Goal: Transaction & Acquisition: Purchase product/service

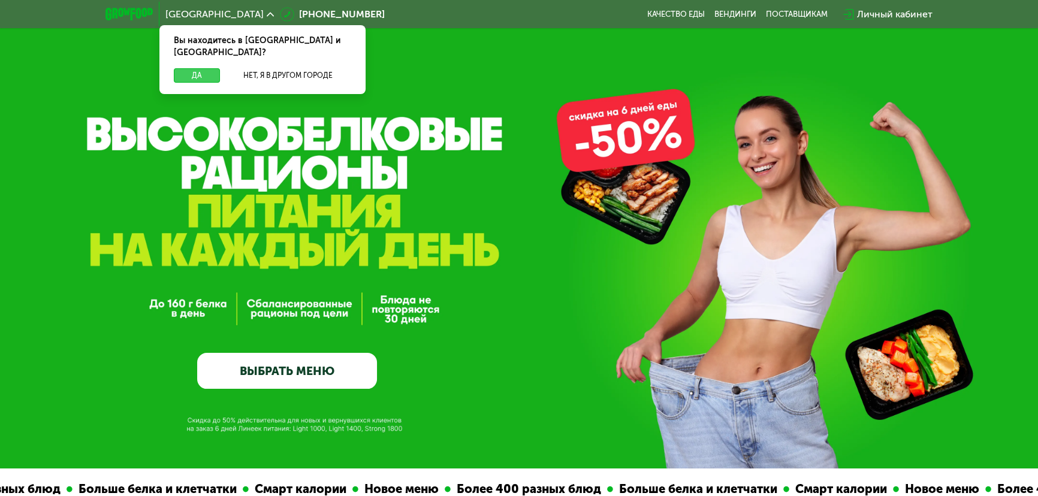
click at [204, 68] on button "Да" at bounding box center [197, 75] width 46 height 14
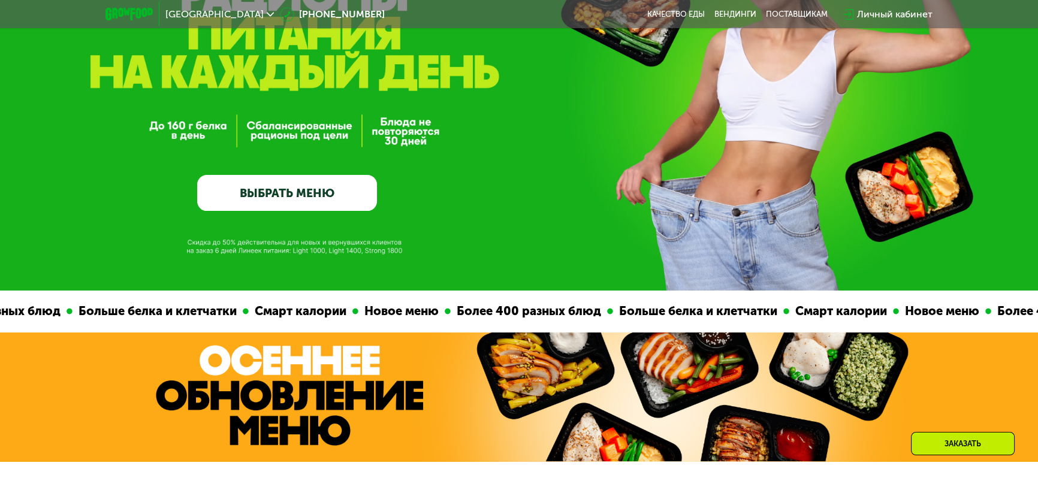
scroll to position [218, 0]
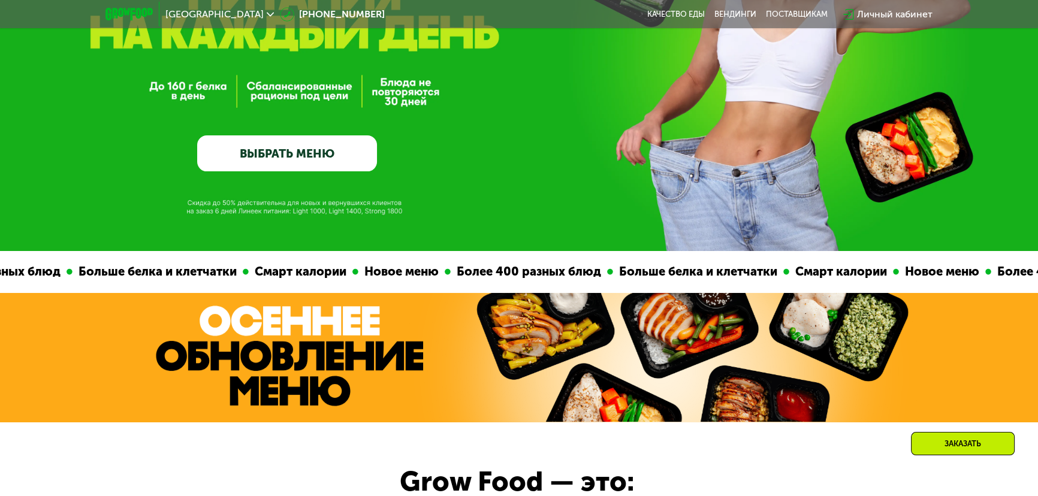
click at [288, 155] on link "ВЫБРАТЬ МЕНЮ" at bounding box center [286, 153] width 179 height 36
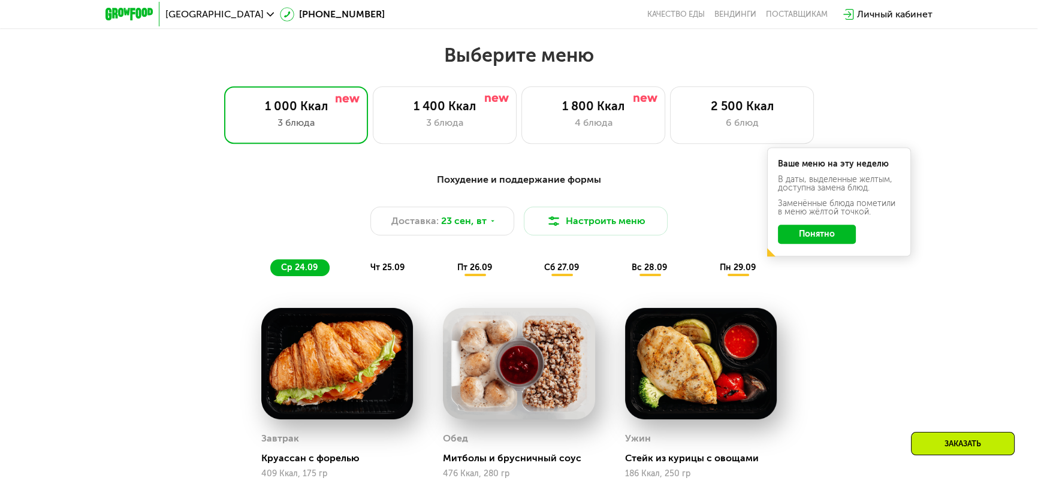
scroll to position [853, 0]
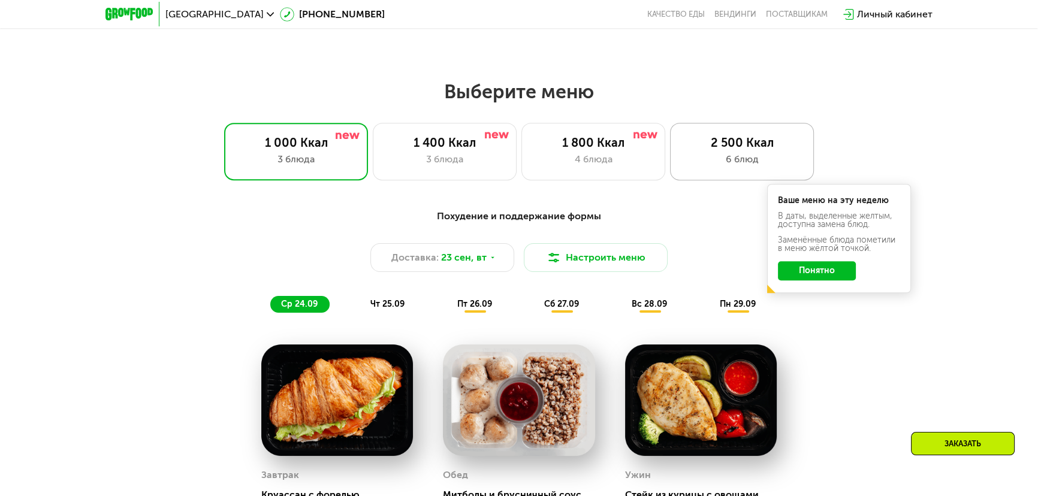
click at [702, 167] on div "6 блюд" at bounding box center [742, 159] width 119 height 14
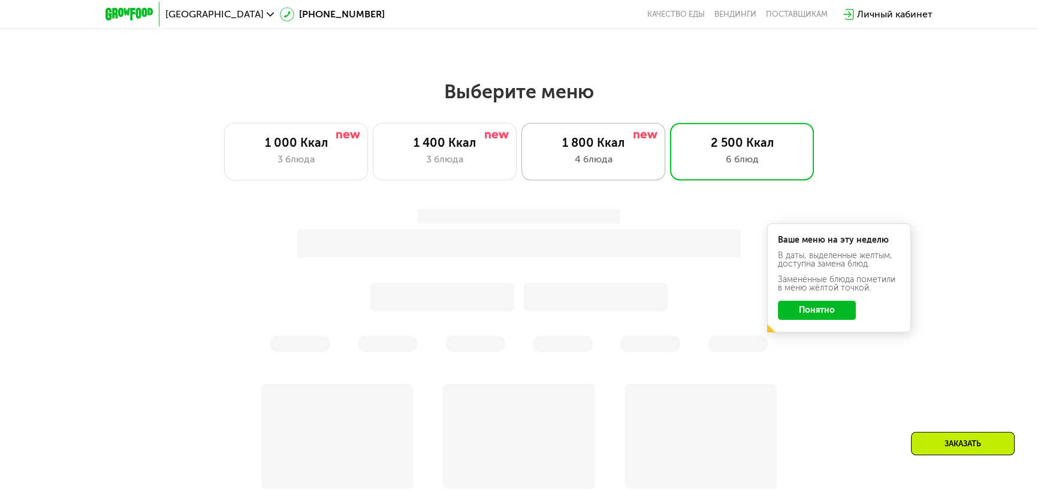
click at [559, 159] on div "4 блюда" at bounding box center [593, 159] width 119 height 14
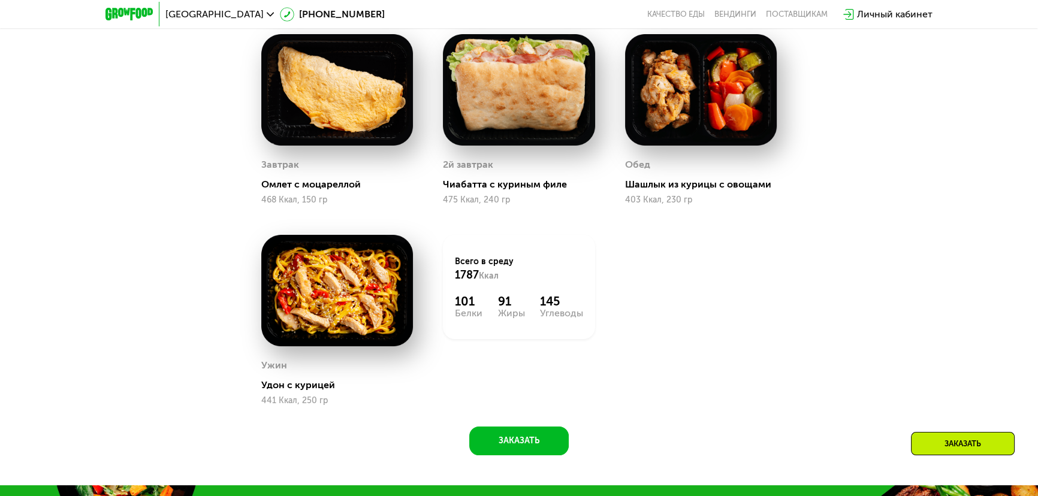
scroll to position [1180, 0]
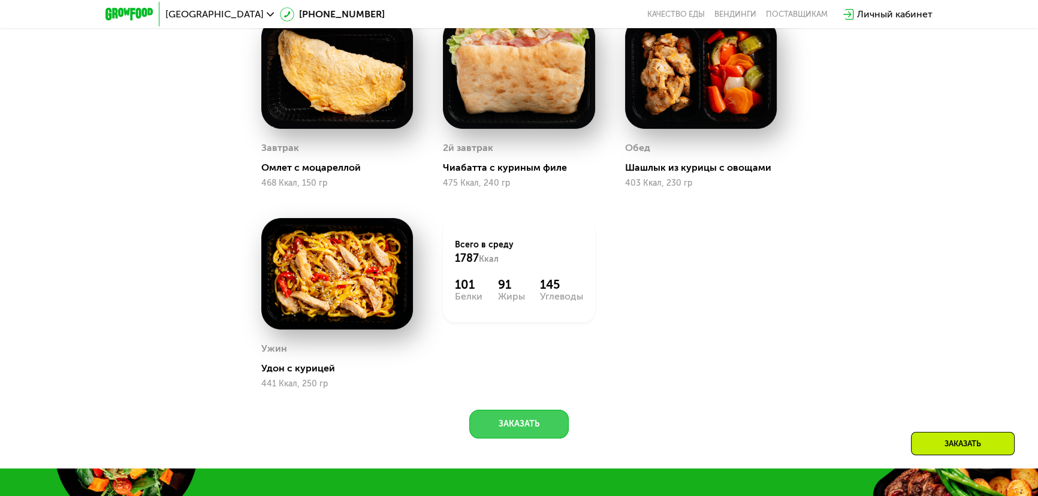
drag, startPoint x: 523, startPoint y: 428, endPoint x: 639, endPoint y: 388, distance: 122.8
click at [641, 389] on div "Сбалансированное питание на каждый день Доставка: [DATE] Настроить меню ср 24.0…" at bounding box center [519, 157] width 738 height 564
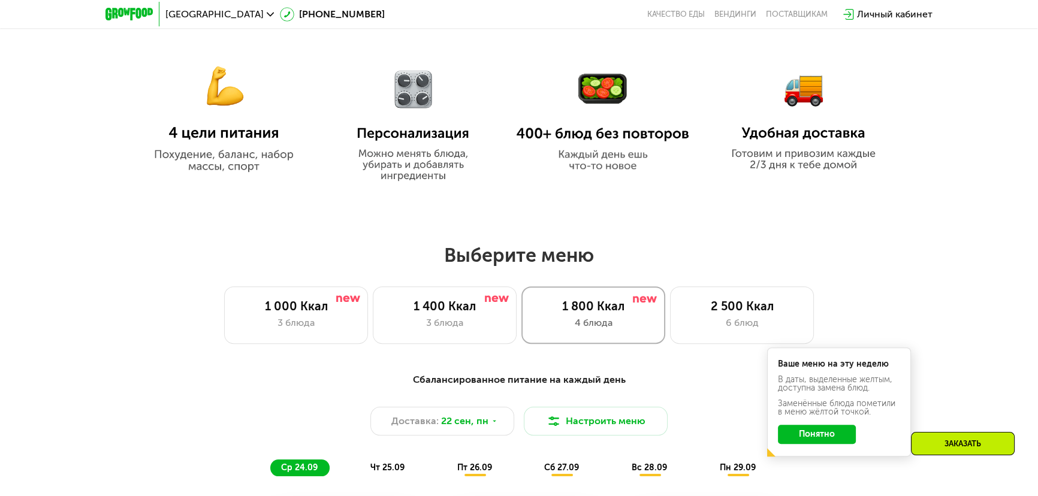
scroll to position [798, 0]
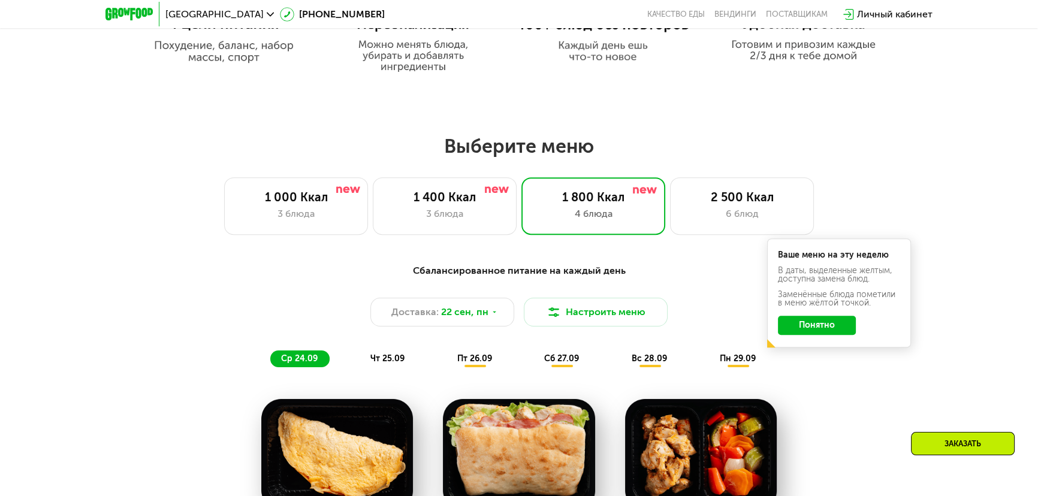
click at [819, 330] on button "Понятно" at bounding box center [817, 325] width 78 height 19
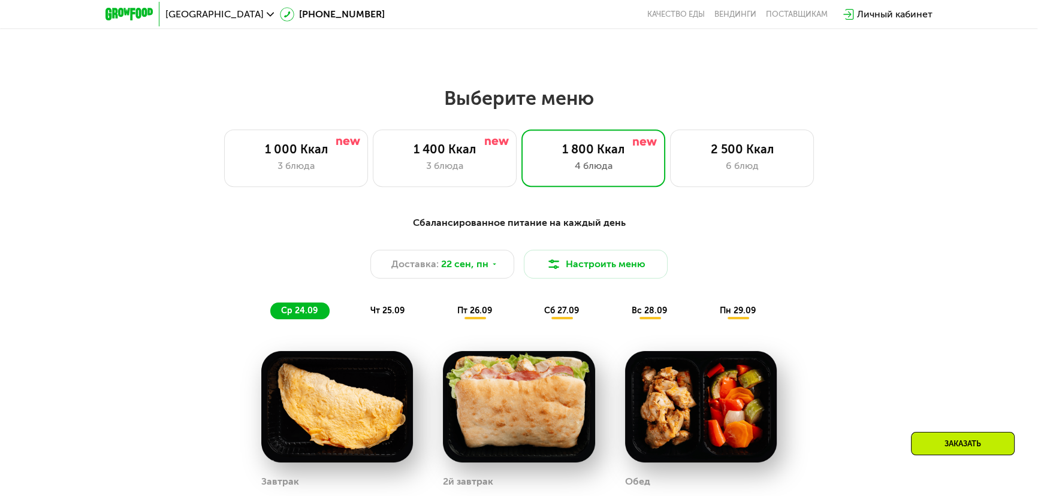
scroll to position [907, 0]
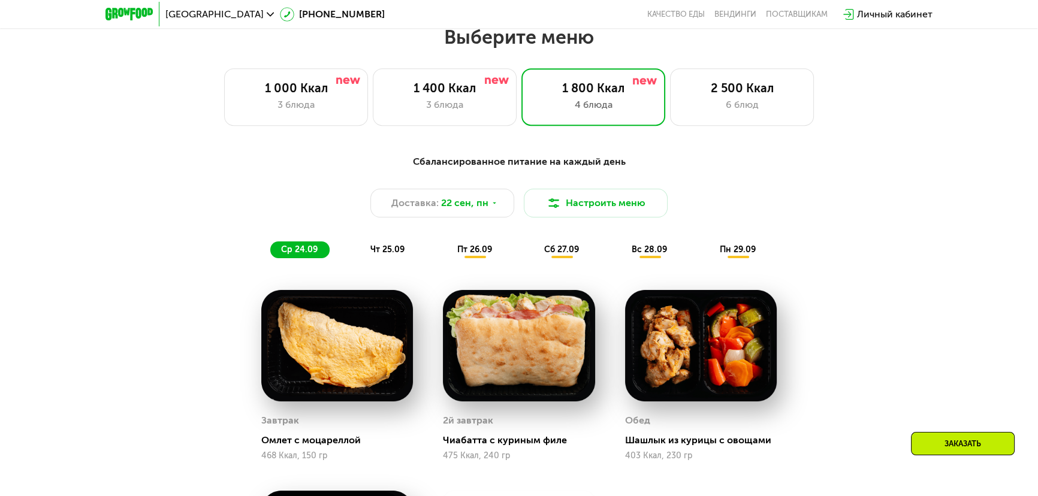
click at [370, 253] on span "чт 25.09" at bounding box center [387, 250] width 34 height 10
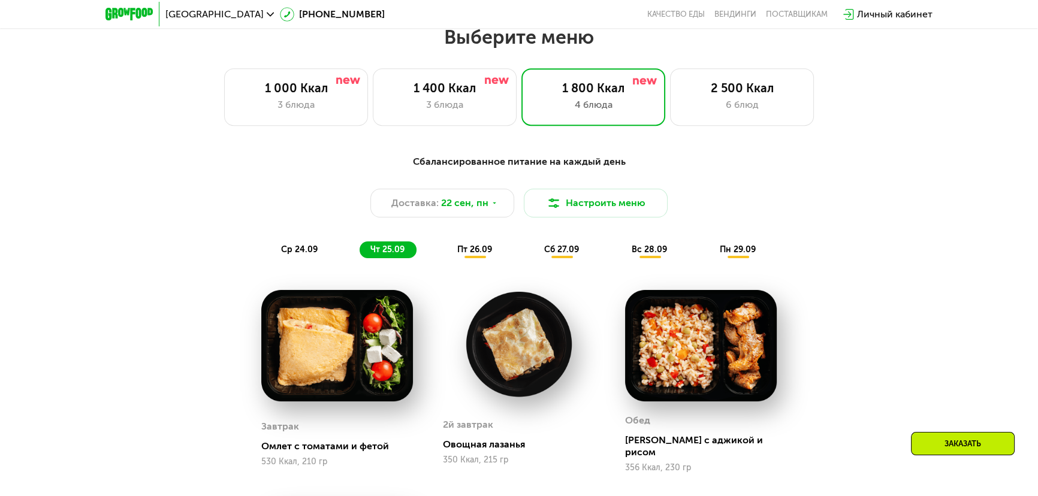
click at [479, 258] on div "пт 26.09" at bounding box center [475, 250] width 58 height 17
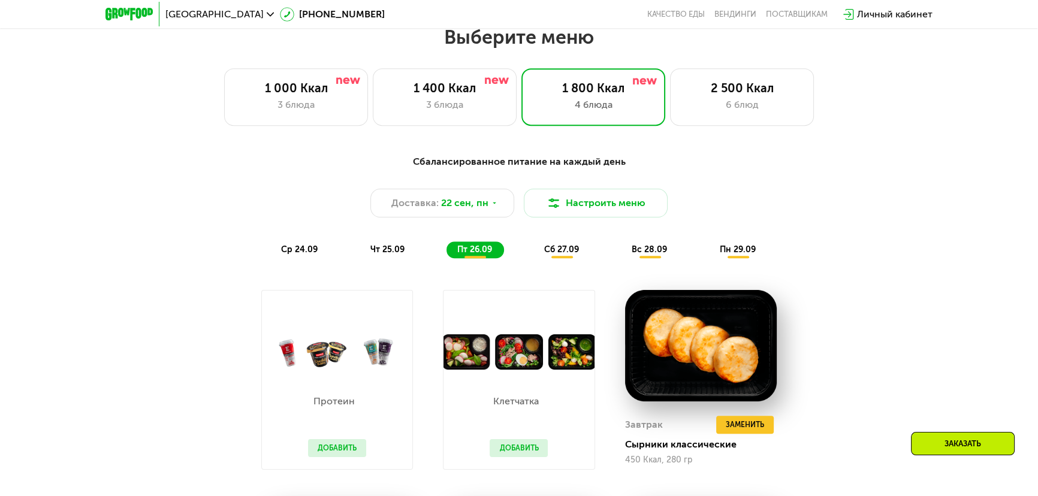
click at [404, 254] on div "чт 25.09" at bounding box center [388, 250] width 57 height 17
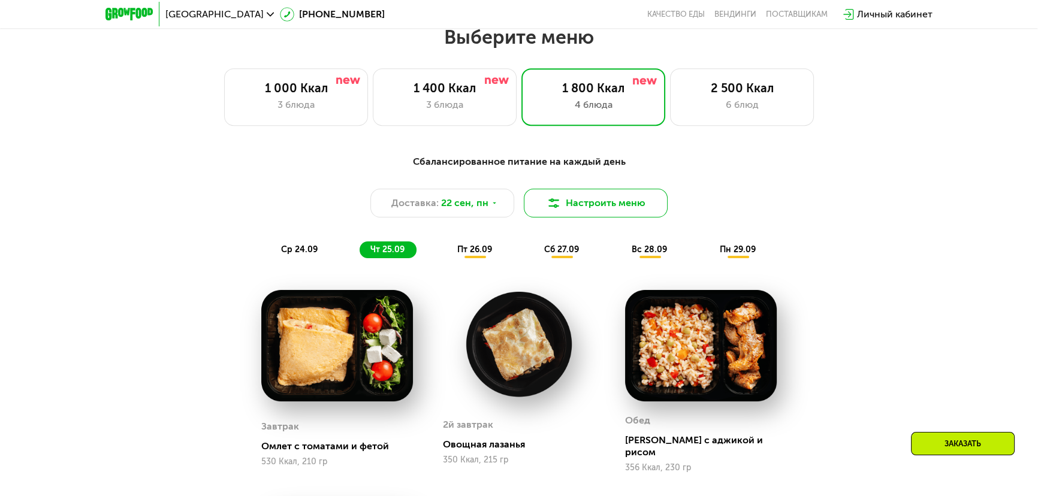
click at [562, 214] on button "Настроить меню" at bounding box center [596, 203] width 144 height 29
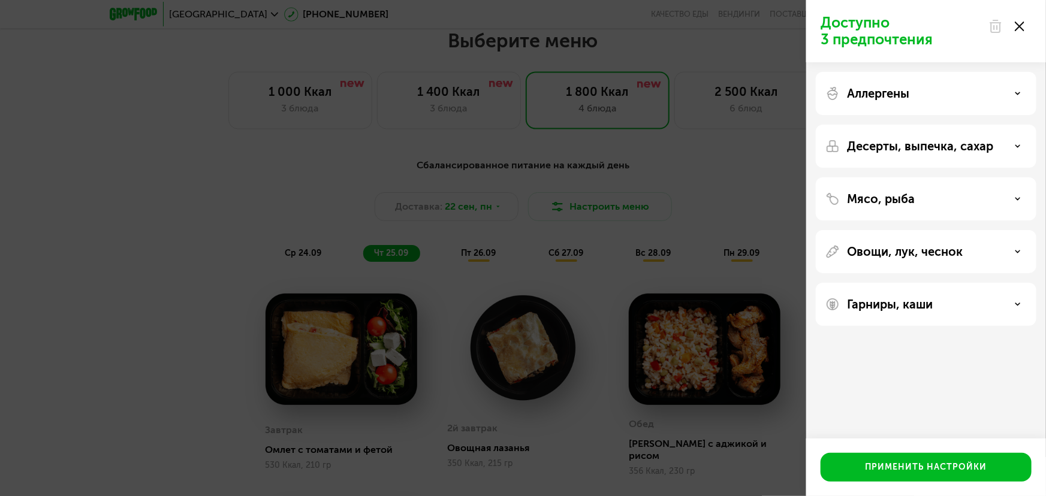
click at [953, 206] on div "Мясо, рыба" at bounding box center [925, 199] width 201 height 14
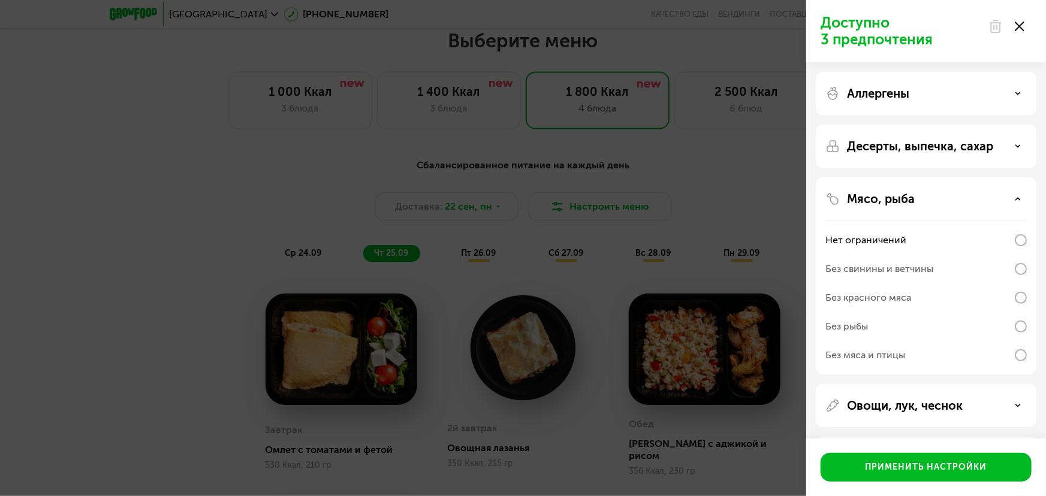
click at [900, 329] on div "Без рыбы" at bounding box center [925, 326] width 201 height 29
click at [940, 139] on p "Десерты, выпечка, сахар" at bounding box center [920, 146] width 146 height 14
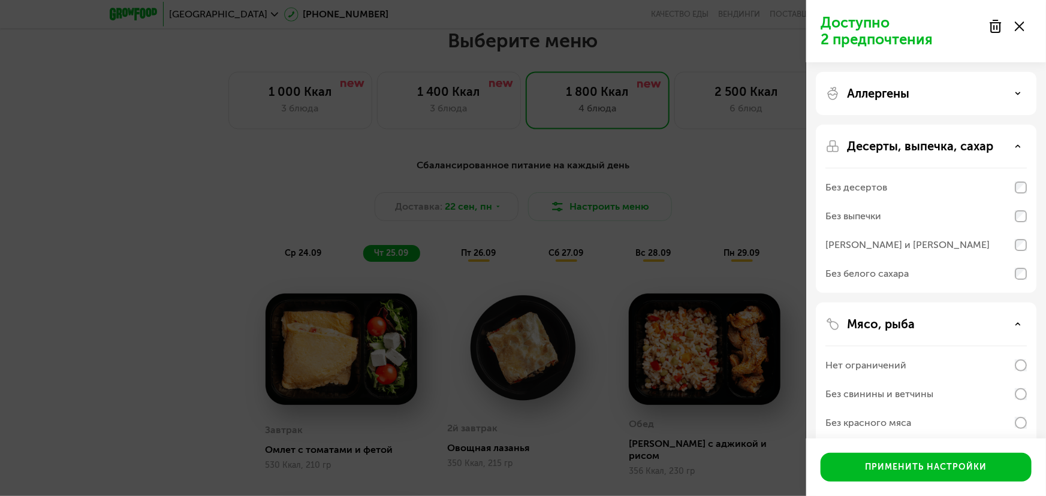
click at [947, 155] on div "Десерты, выпечка, сахар Без десертов Без выпечки Без сэндвичей и круассанов Без…" at bounding box center [926, 209] width 221 height 168
click at [933, 93] on div "Аллергены" at bounding box center [925, 93] width 201 height 14
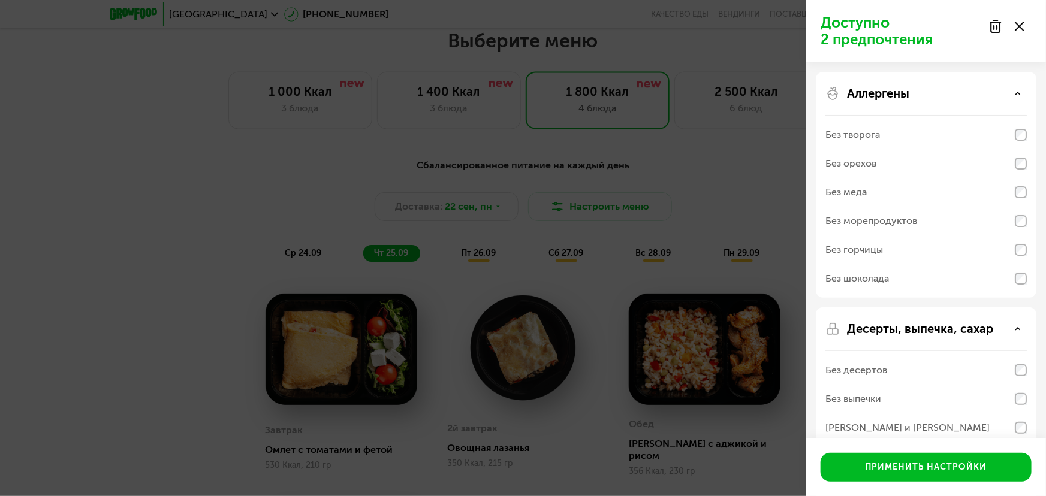
click at [868, 164] on div "Без орехов" at bounding box center [850, 163] width 51 height 14
click at [886, 216] on div "Без морепродуктов" at bounding box center [871, 221] width 92 height 14
click at [905, 195] on div "Без меда" at bounding box center [925, 192] width 201 height 29
click at [856, 191] on div "Без меда" at bounding box center [845, 192] width 41 height 14
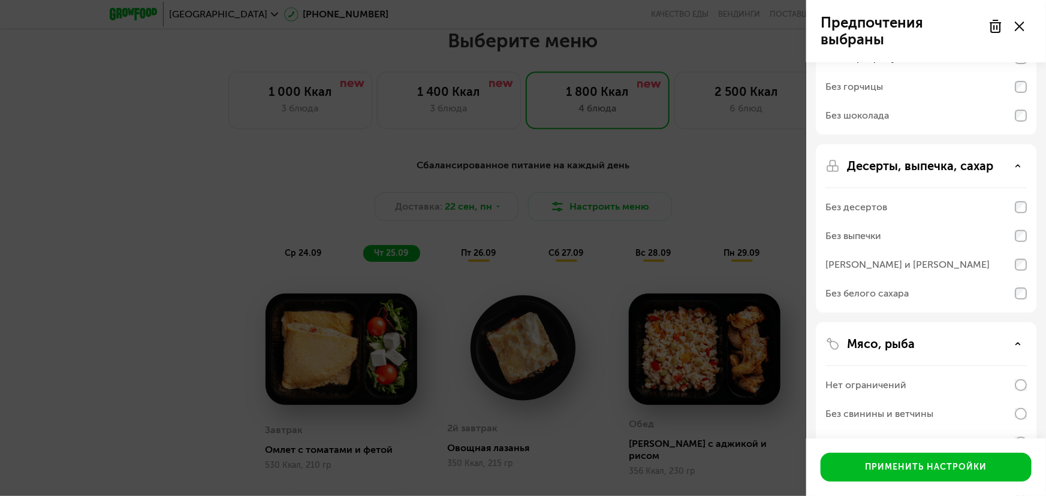
scroll to position [360, 0]
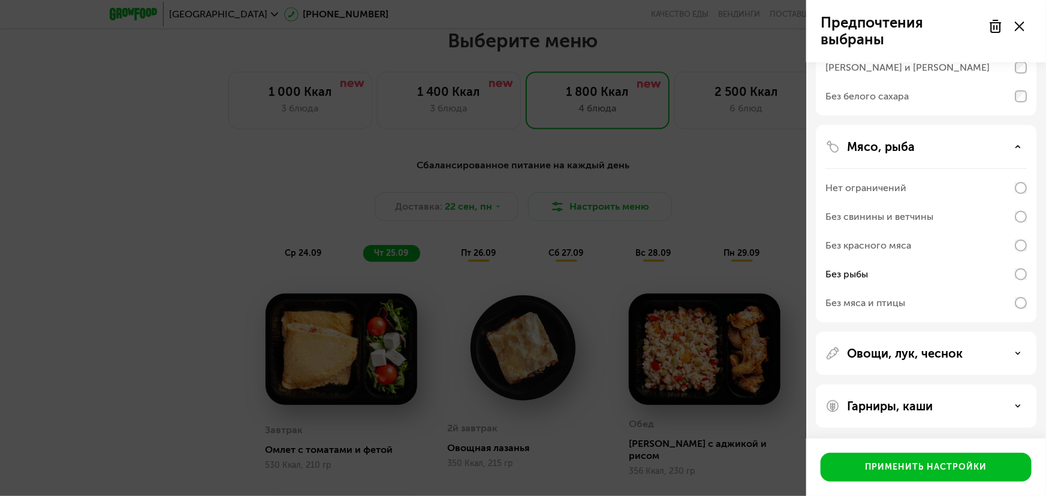
click at [918, 348] on p "Овощи, лук, чеснок" at bounding box center [905, 353] width 116 height 14
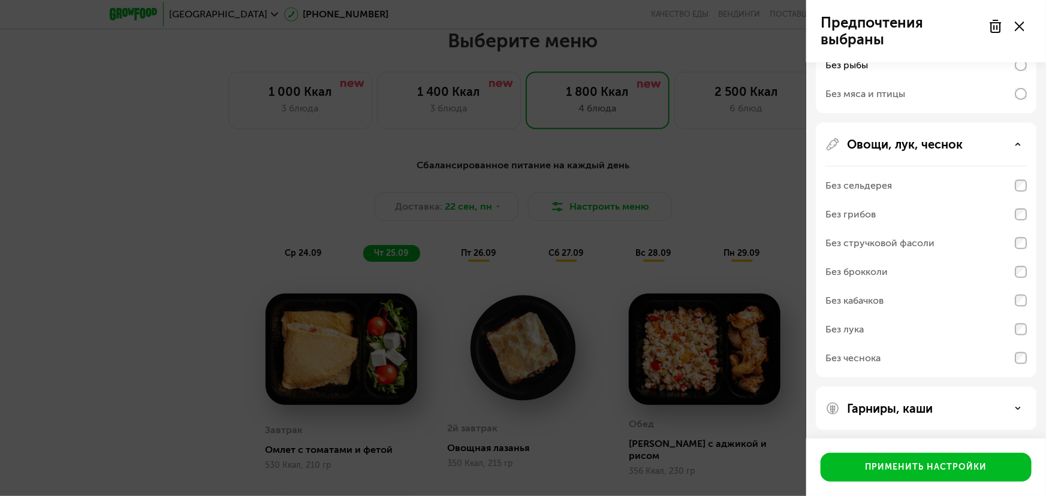
scroll to position [572, 0]
click at [893, 300] on div "Без кабачков" at bounding box center [925, 298] width 201 height 29
click at [868, 297] on div "Без кабачков" at bounding box center [854, 298] width 58 height 14
click at [1007, 303] on div "Без кабачков" at bounding box center [925, 298] width 201 height 29
click at [1007, 302] on div "Без кабачков" at bounding box center [925, 298] width 201 height 29
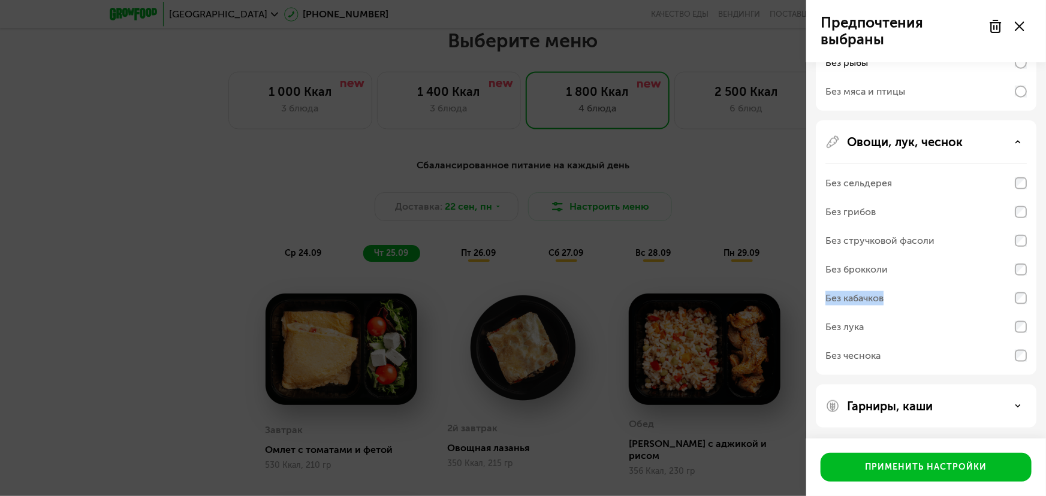
click at [1007, 302] on div "Без кабачков" at bounding box center [925, 298] width 201 height 29
click at [912, 405] on p "Гарниры, каши" at bounding box center [890, 406] width 86 height 14
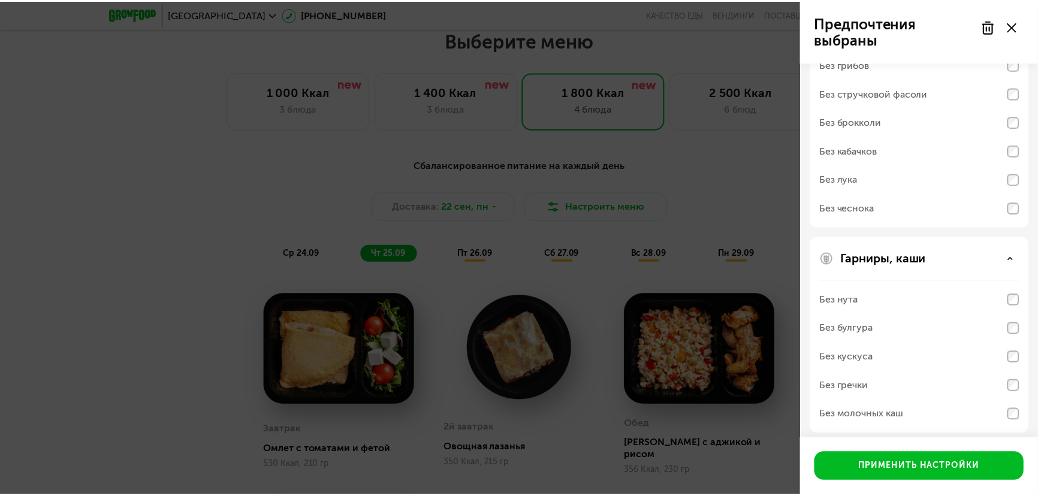
scroll to position [726, 0]
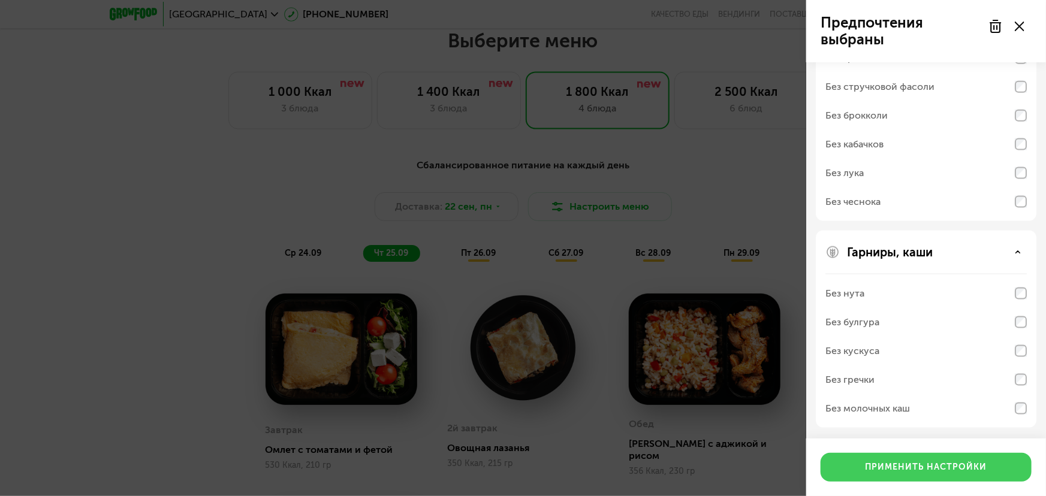
click at [928, 461] on div "Применить настройки" at bounding box center [926, 467] width 122 height 12
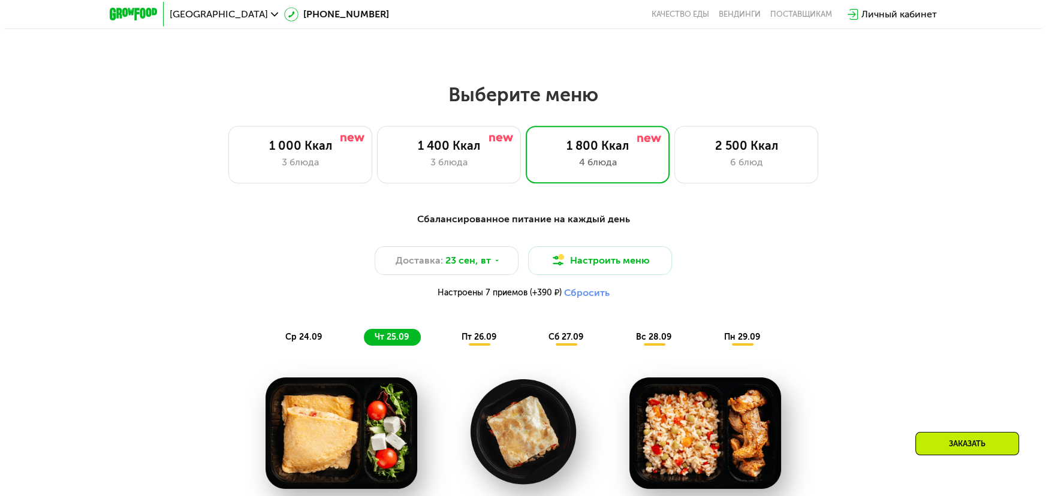
scroll to position [853, 0]
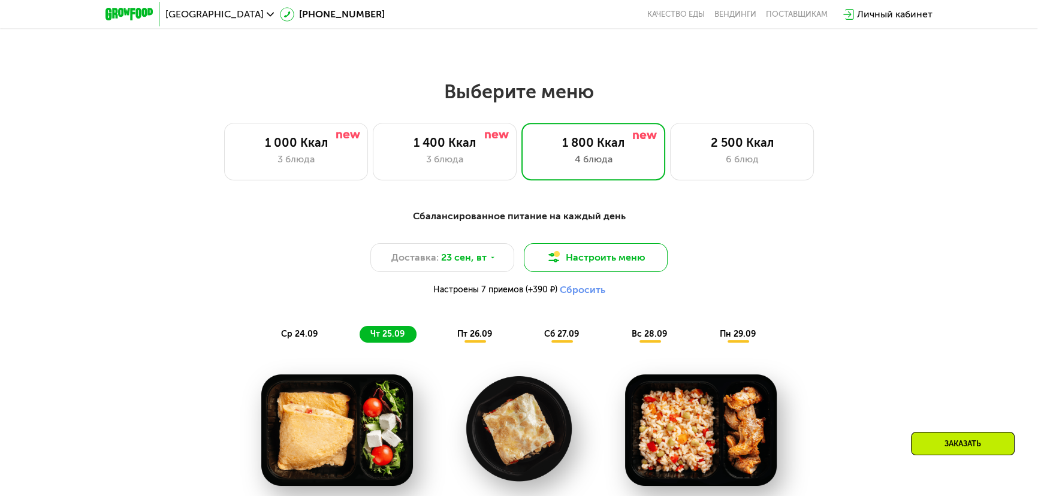
click at [589, 267] on button "Настроить меню" at bounding box center [596, 257] width 144 height 29
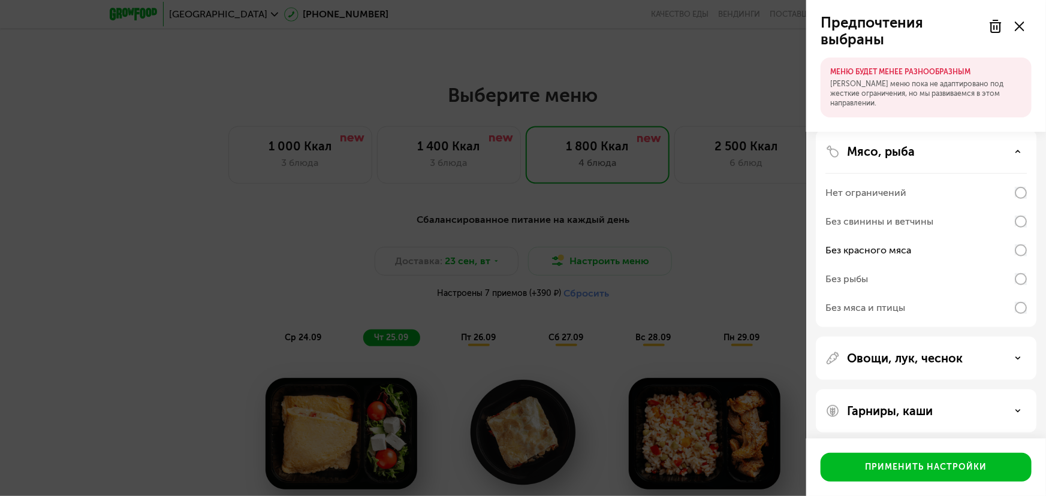
scroll to position [295, 0]
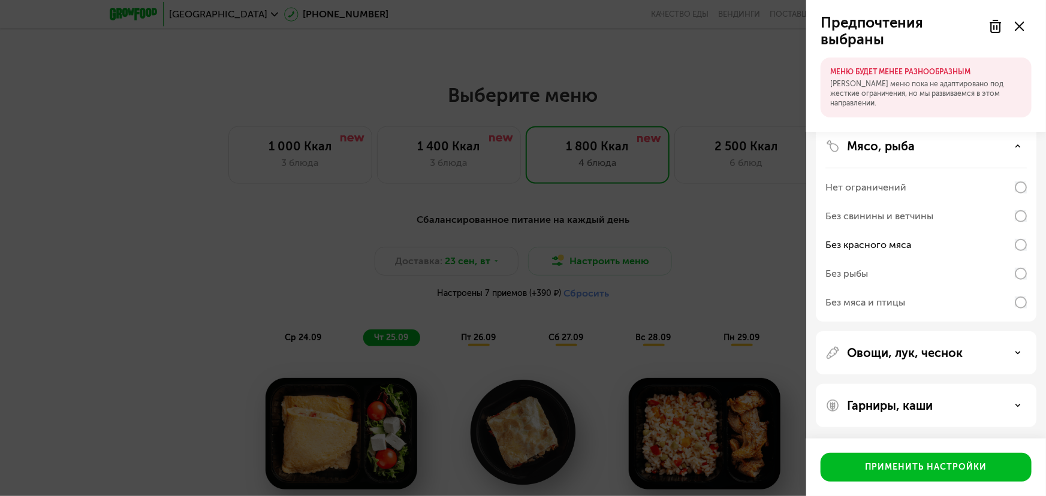
click at [1020, 265] on div "Без рыбы" at bounding box center [925, 274] width 201 height 29
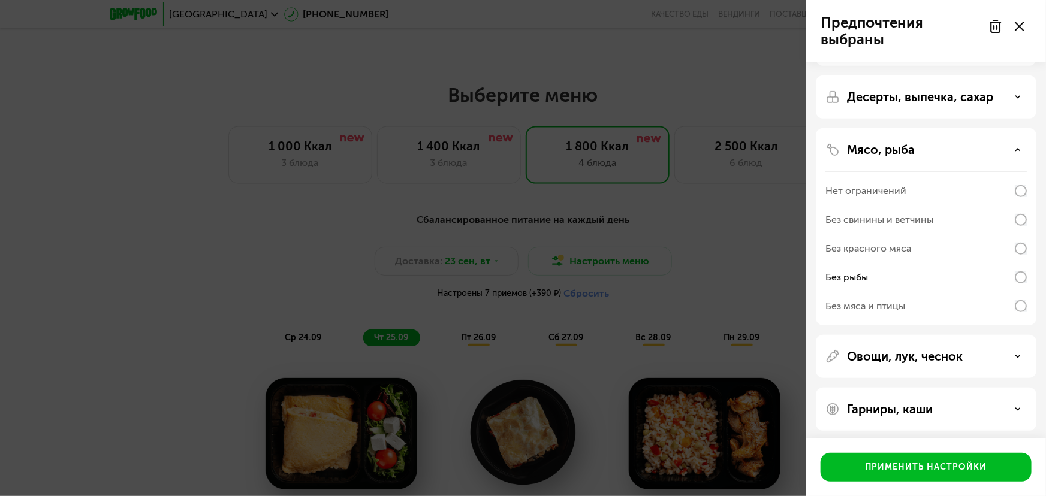
scroll to position [236, 0]
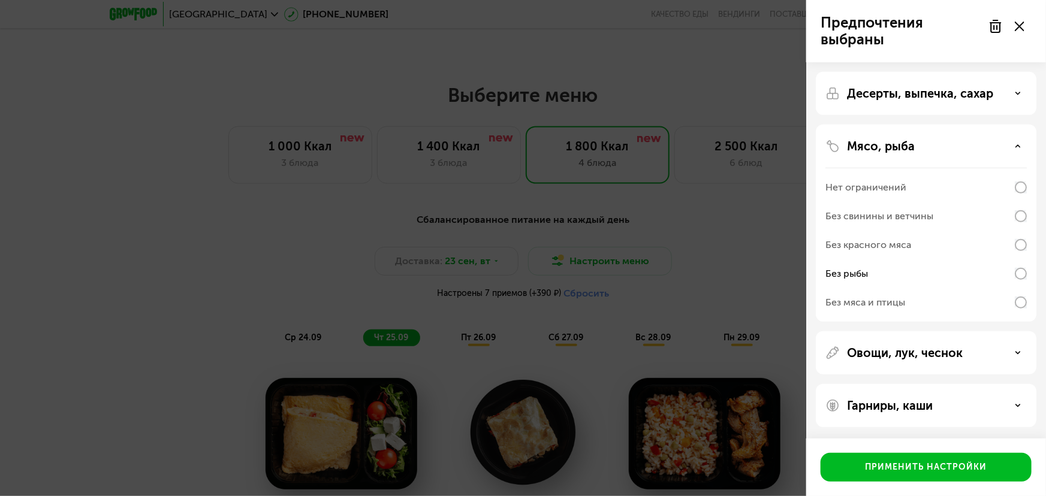
click at [927, 361] on div "Овощи, лук, чеснок" at bounding box center [926, 352] width 221 height 43
click at [899, 413] on div "Гарниры, каши" at bounding box center [926, 405] width 221 height 43
click at [899, 407] on p "Гарниры, каши" at bounding box center [890, 406] width 86 height 14
click at [898, 406] on p "Гарниры, каши" at bounding box center [890, 406] width 86 height 14
click at [918, 411] on p "Гарниры, каши" at bounding box center [890, 406] width 86 height 14
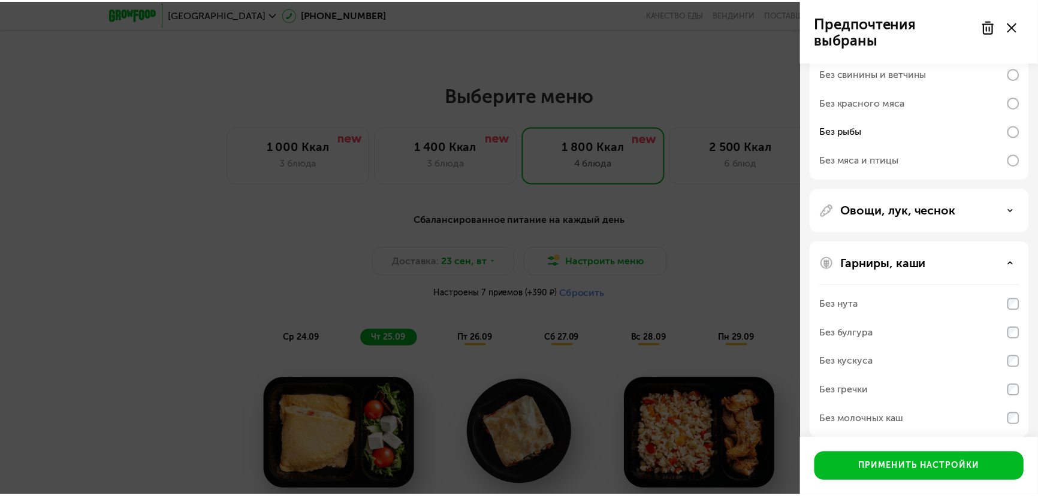
scroll to position [390, 0]
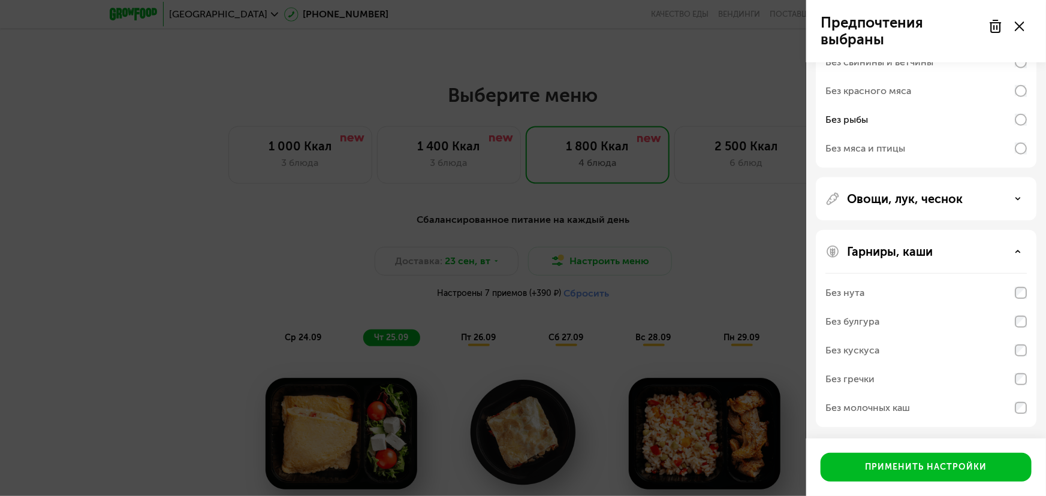
click at [865, 382] on div "Без гречки" at bounding box center [849, 379] width 49 height 14
click at [864, 378] on div "Без гречки" at bounding box center [849, 379] width 49 height 14
click at [862, 378] on div "Без гречки" at bounding box center [849, 379] width 49 height 14
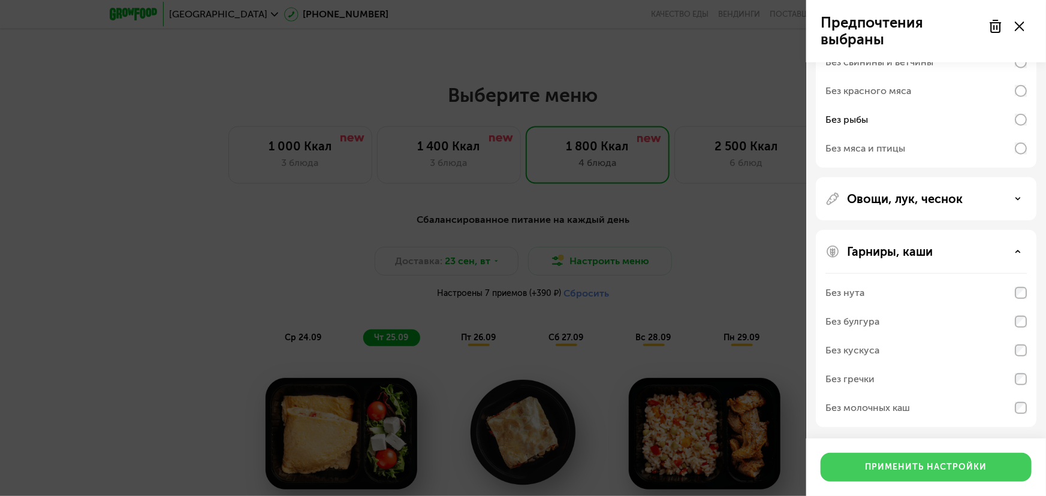
click at [955, 461] on button "Применить настройки" at bounding box center [925, 467] width 211 height 29
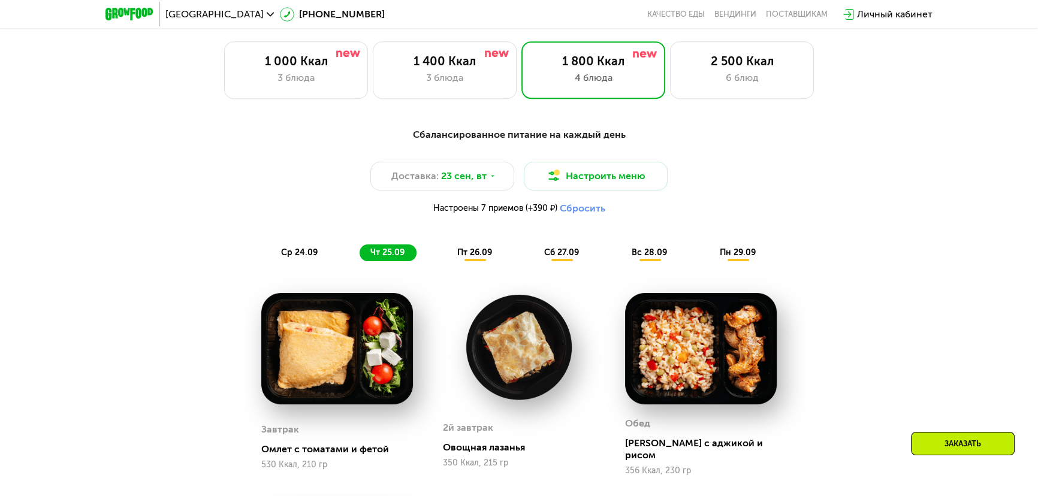
scroll to position [980, 0]
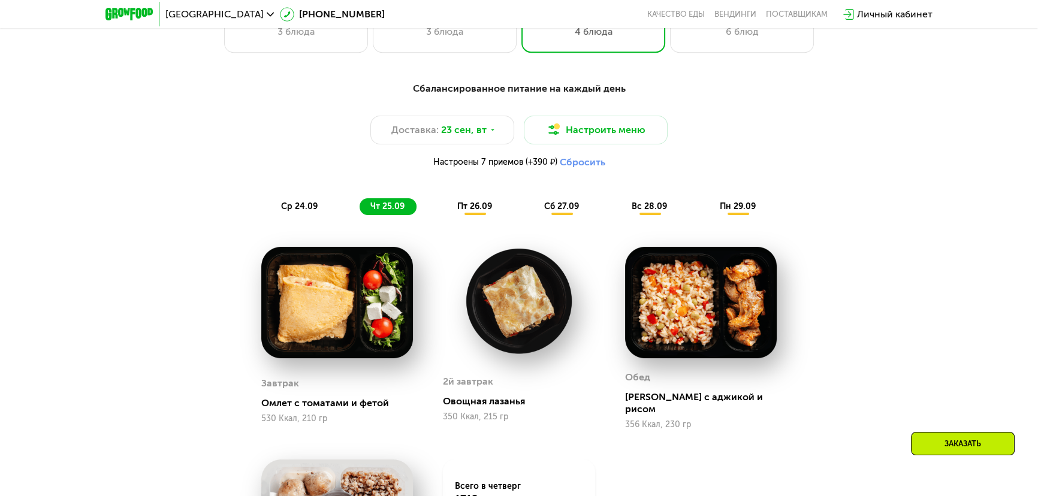
click at [470, 215] on div "пт 26.09" at bounding box center [475, 206] width 58 height 17
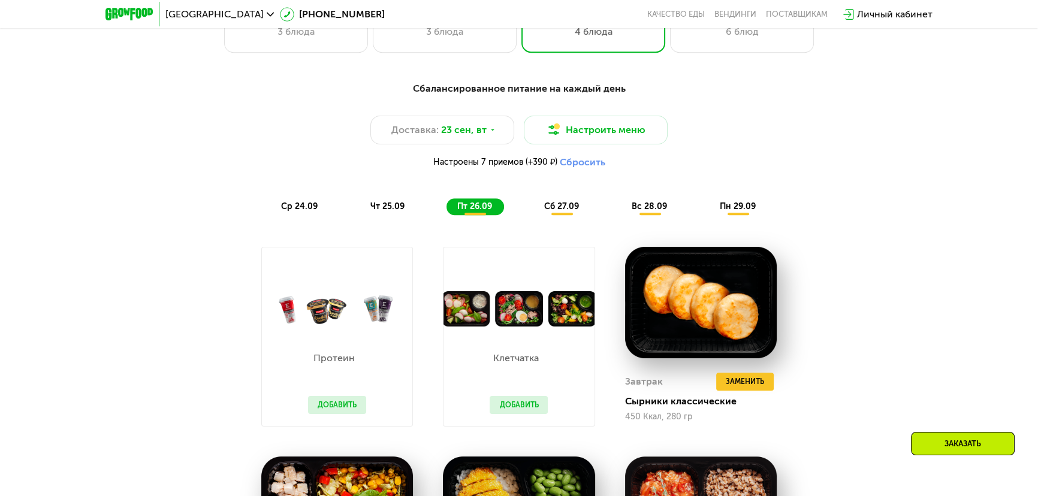
click at [335, 210] on div "ср 24.09 чт 25.09 пт 26.09 сб 27.09 вс 28.09 пн 29.09" at bounding box center [518, 206] width 497 height 17
click at [319, 215] on div "ср 24.09" at bounding box center [299, 206] width 59 height 17
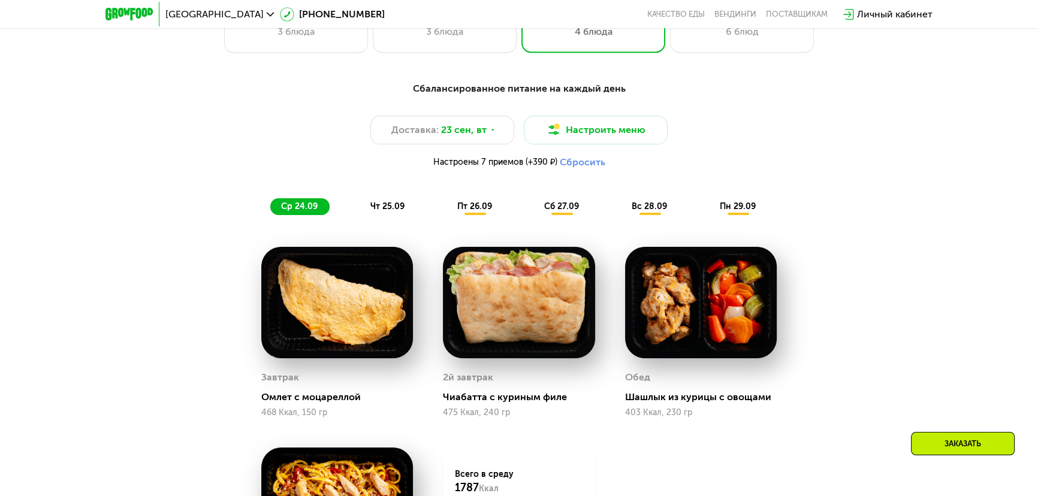
drag, startPoint x: 922, startPoint y: 442, endPoint x: 906, endPoint y: 434, distance: 17.7
click at [922, 442] on div "Заказать" at bounding box center [963, 443] width 104 height 23
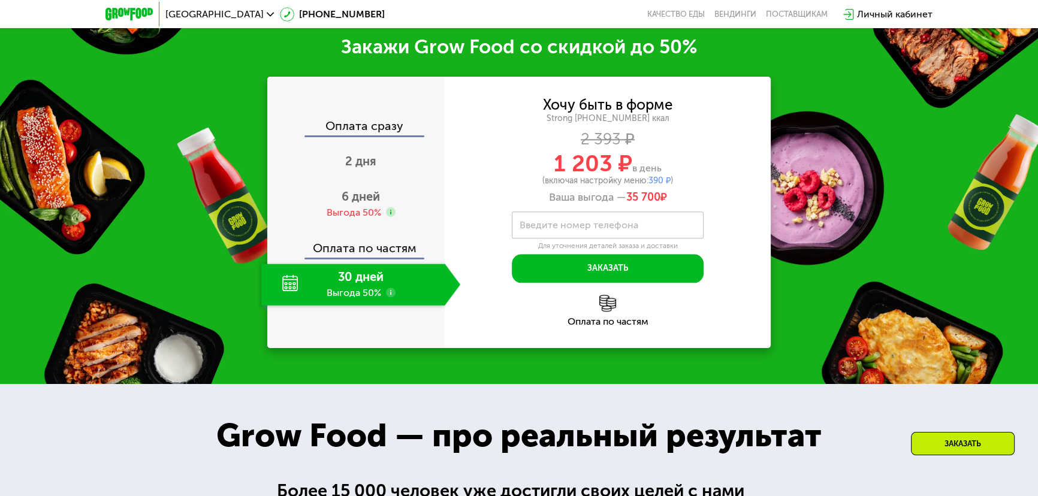
scroll to position [1683, 0]
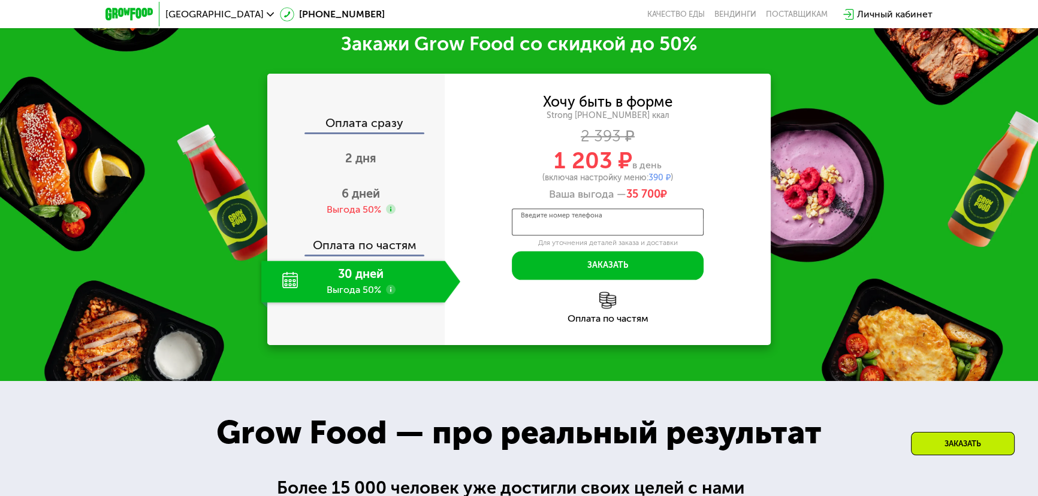
click at [590, 217] on div "Введите номер телефона" at bounding box center [608, 222] width 192 height 27
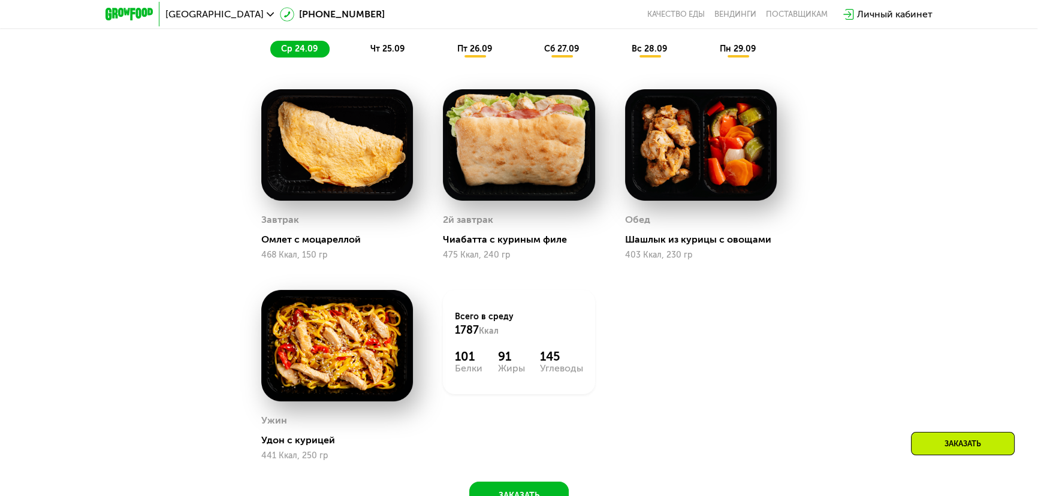
scroll to position [865, 0]
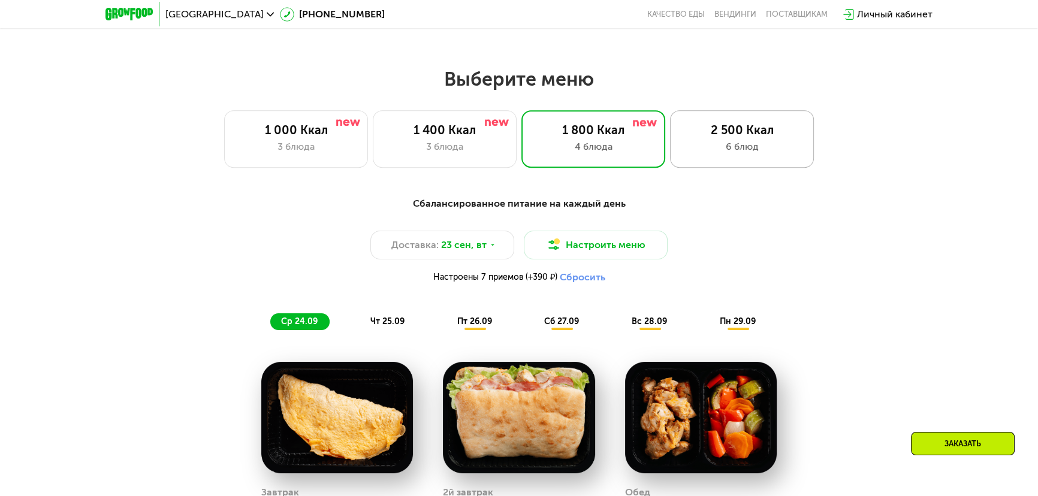
click at [719, 154] on div "6 блюд" at bounding box center [742, 147] width 119 height 14
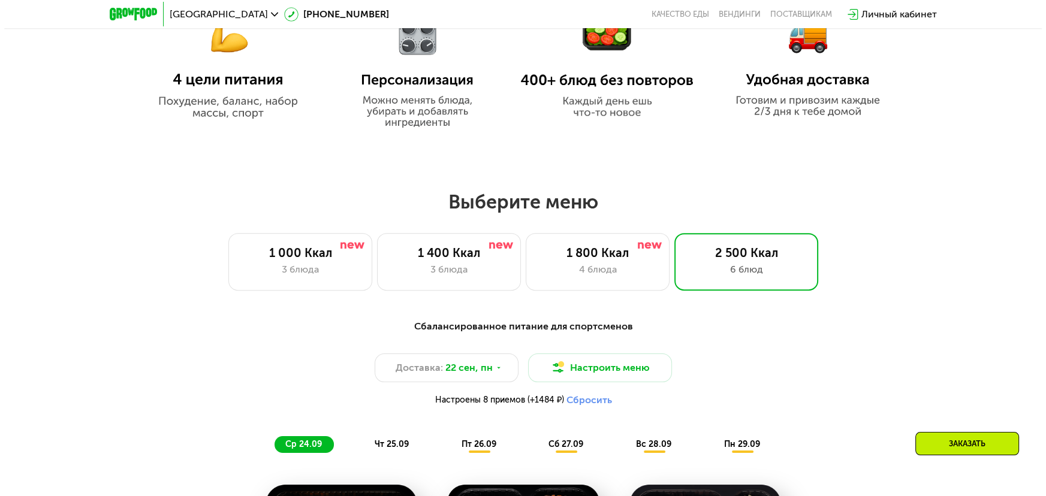
scroll to position [729, 0]
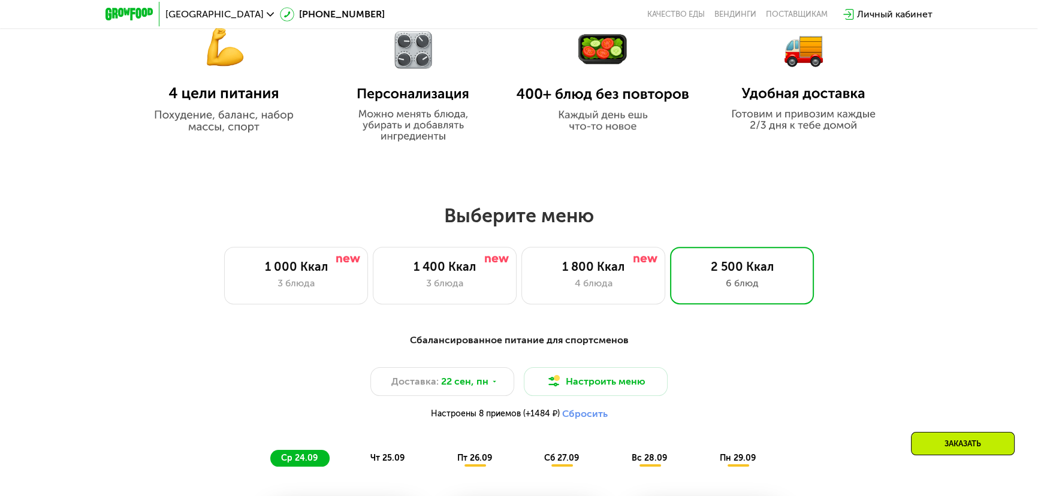
click at [577, 348] on div "Сбалансированное питание для спортсменов" at bounding box center [519, 340] width 710 height 15
click at [577, 357] on div "Сбалансированное питание для спортсменов Доставка: [DATE] Настроить меню Настро…" at bounding box center [519, 400] width 710 height 134
click at [570, 372] on div "Сбалансированное питание для спортсменов Доставка: [DATE] Настроить меню Настро…" at bounding box center [519, 400] width 710 height 134
click at [571, 373] on button "Настроить меню" at bounding box center [596, 381] width 144 height 29
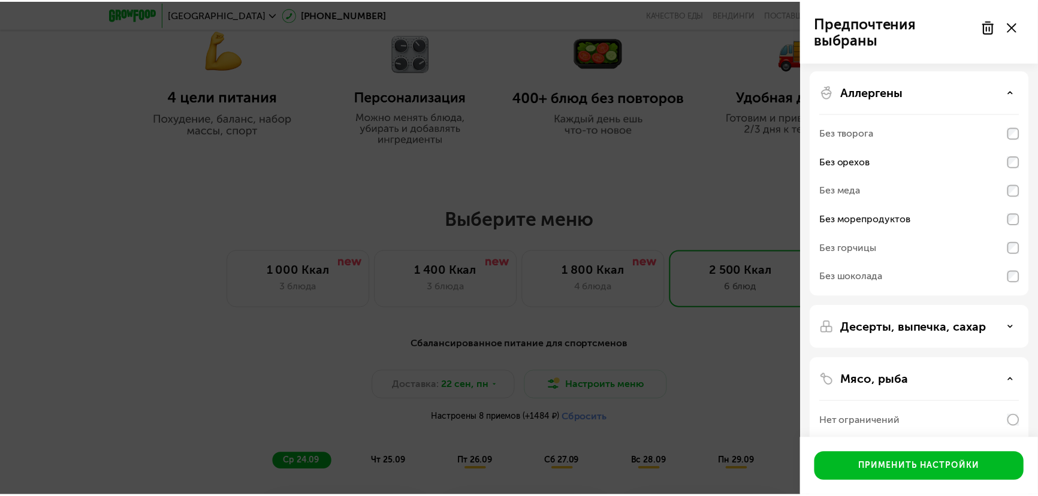
scroll to position [0, 0]
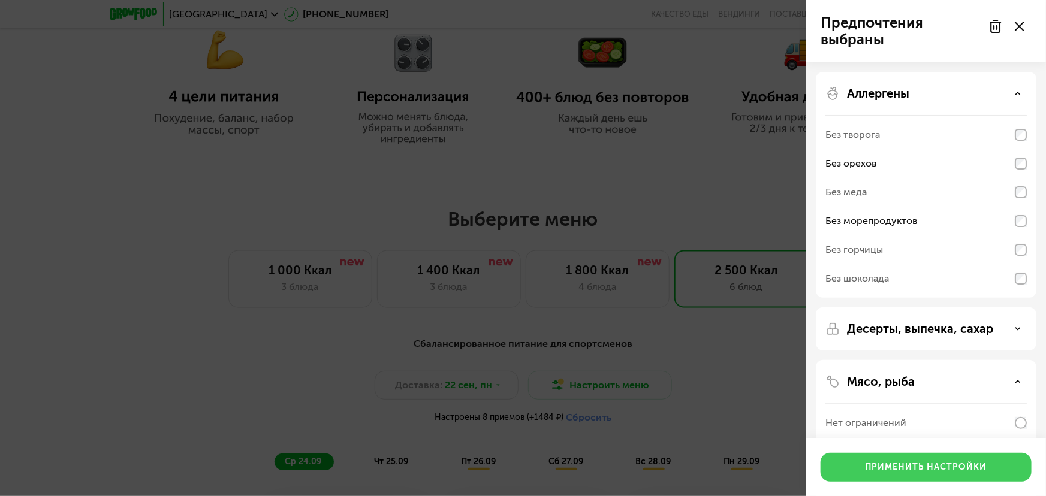
click at [894, 467] on div "Применить настройки" at bounding box center [926, 467] width 122 height 12
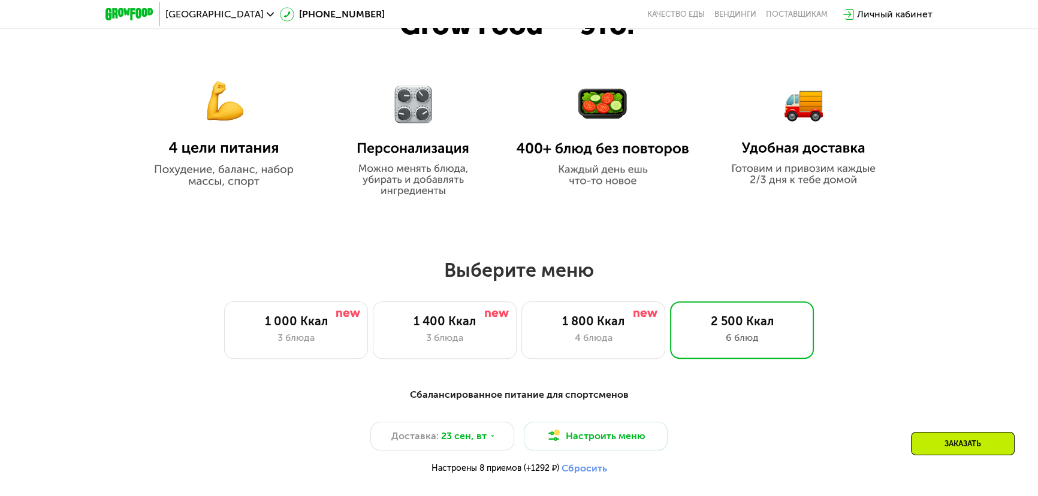
scroll to position [838, 0]
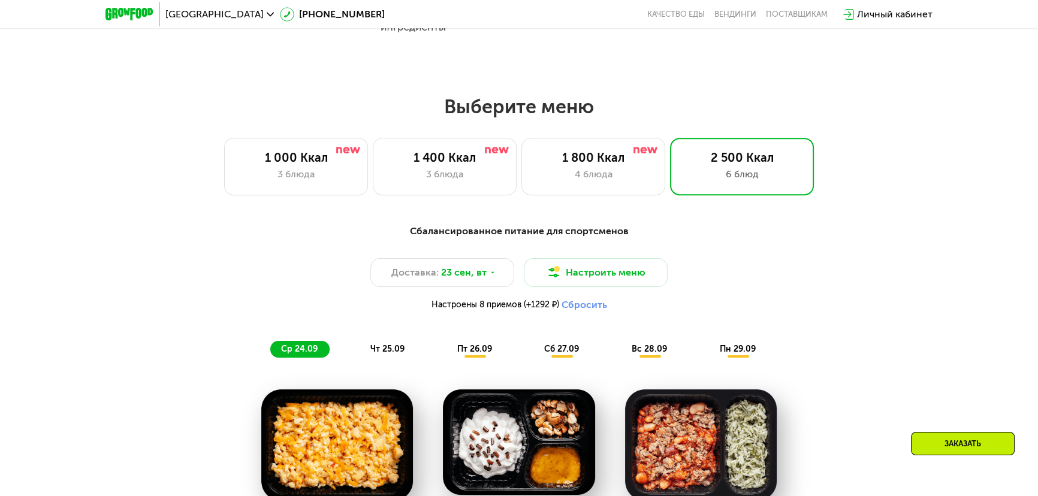
drag, startPoint x: 602, startPoint y: 280, endPoint x: 770, endPoint y: 280, distance: 167.2
click at [770, 278] on div "Доставка: [DATE] Настроить меню Настроены 8 приемов (+1292 ₽) Сбросить" at bounding box center [519, 287] width 710 height 59
click at [581, 309] on button "Сбросить" at bounding box center [585, 305] width 46 height 12
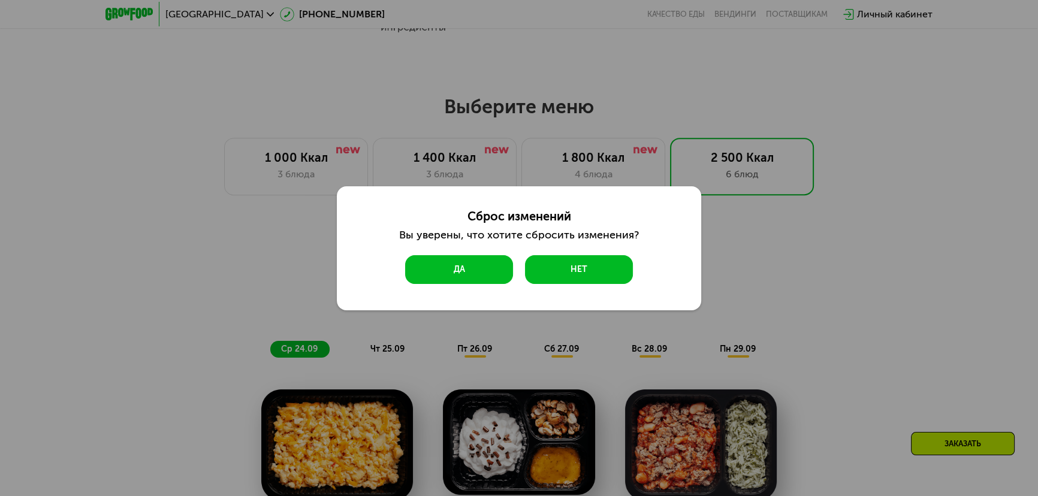
click at [476, 271] on button "Да" at bounding box center [459, 269] width 108 height 29
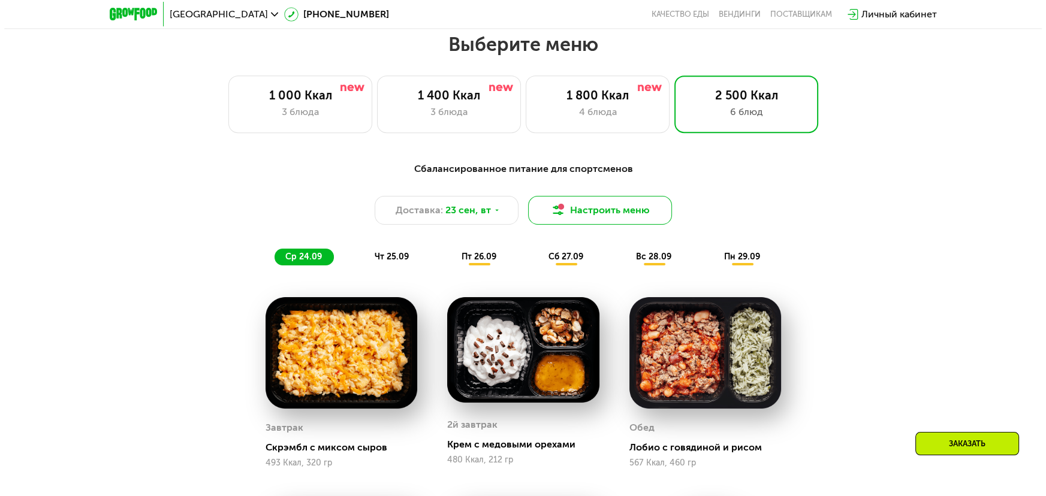
scroll to position [888, 0]
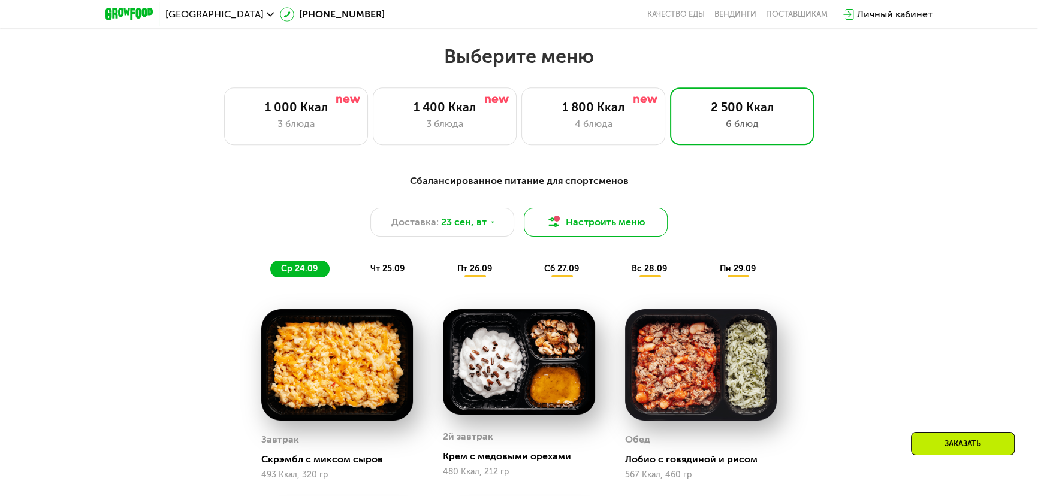
click at [609, 222] on button "Настроить меню" at bounding box center [596, 222] width 144 height 29
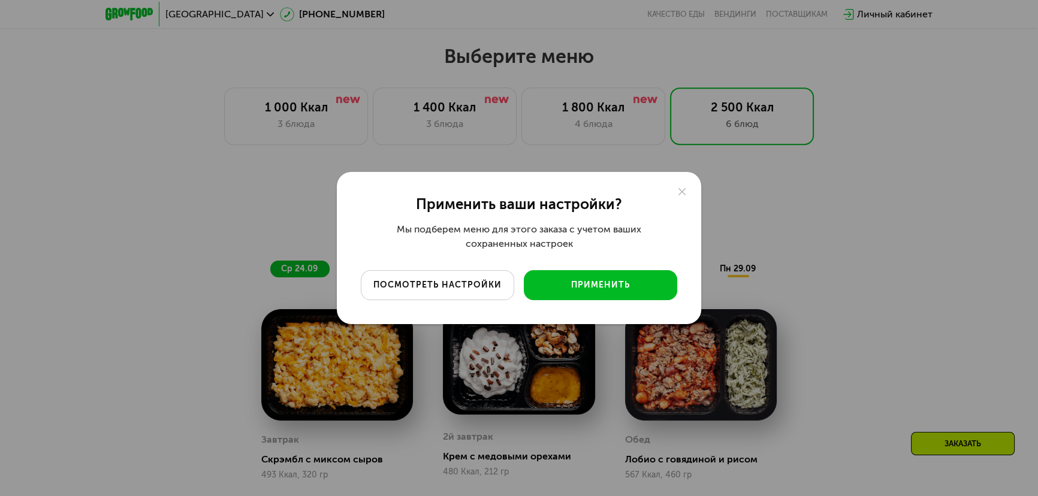
click at [437, 286] on div "посмотреть настройки" at bounding box center [437, 285] width 135 height 12
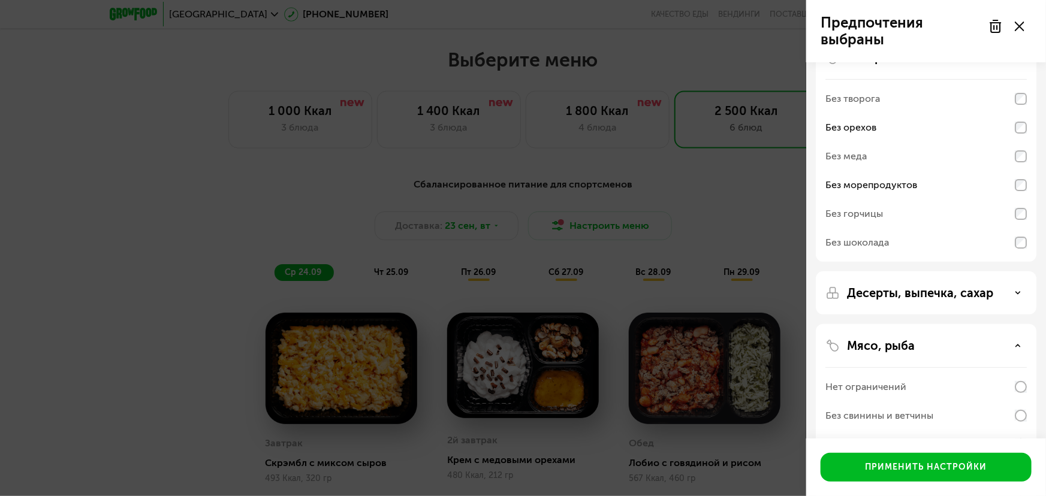
scroll to position [0, 0]
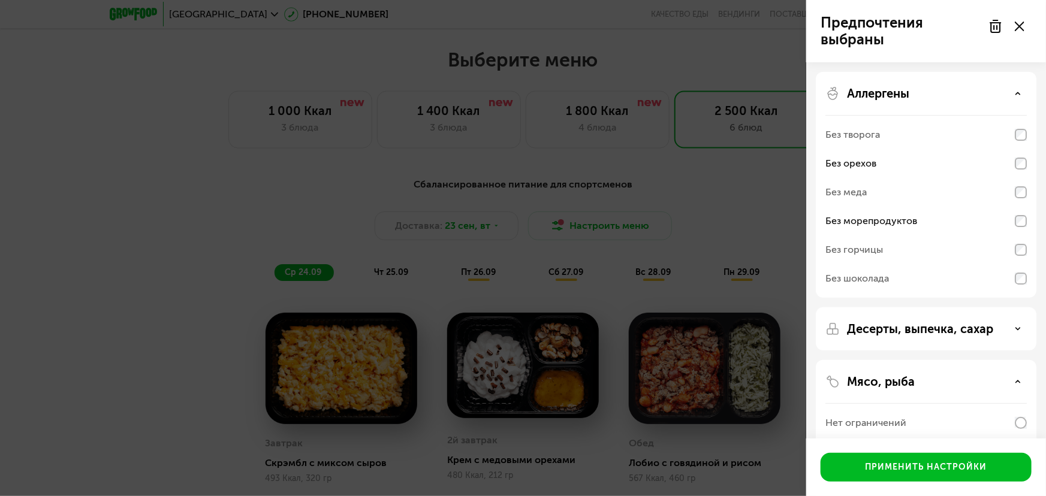
click at [853, 195] on div "Без меда" at bounding box center [845, 192] width 41 height 14
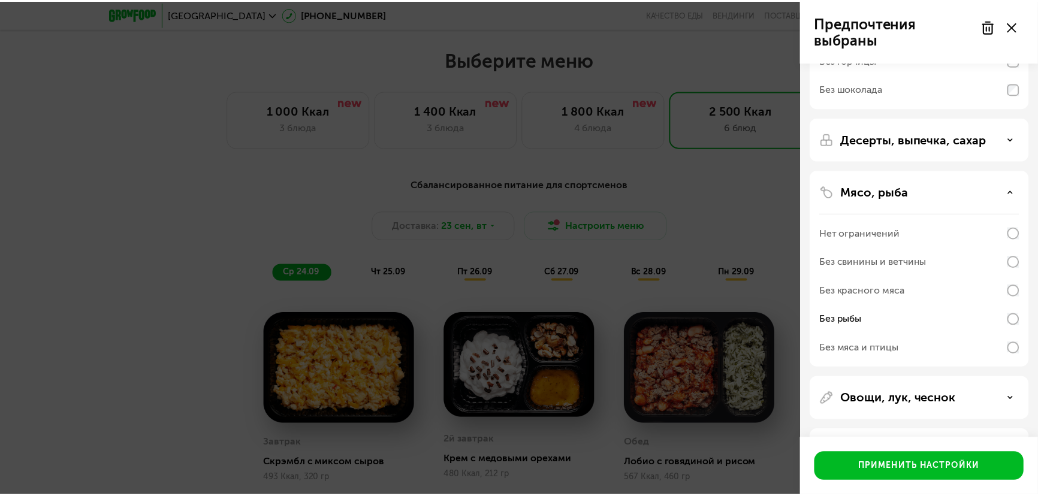
scroll to position [236, 0]
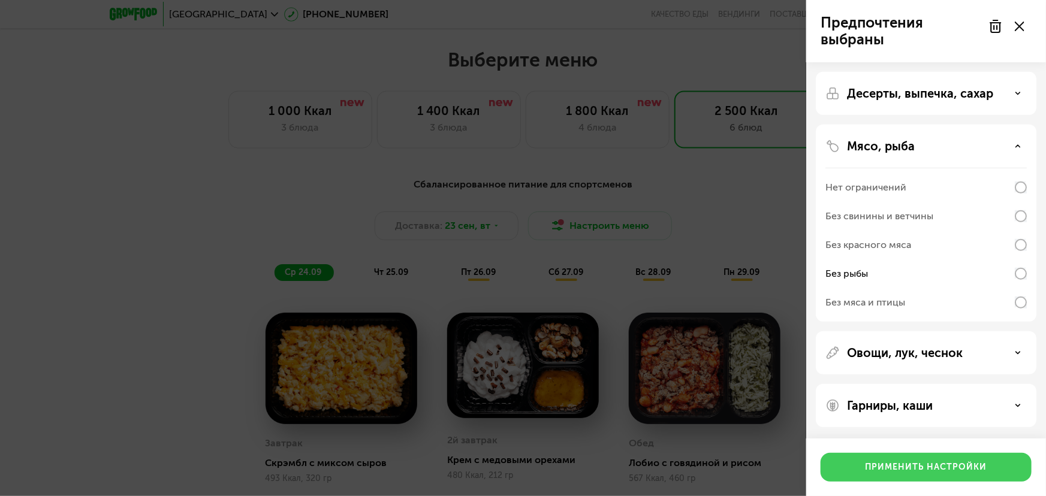
click at [953, 463] on div "Применить настройки" at bounding box center [926, 467] width 122 height 12
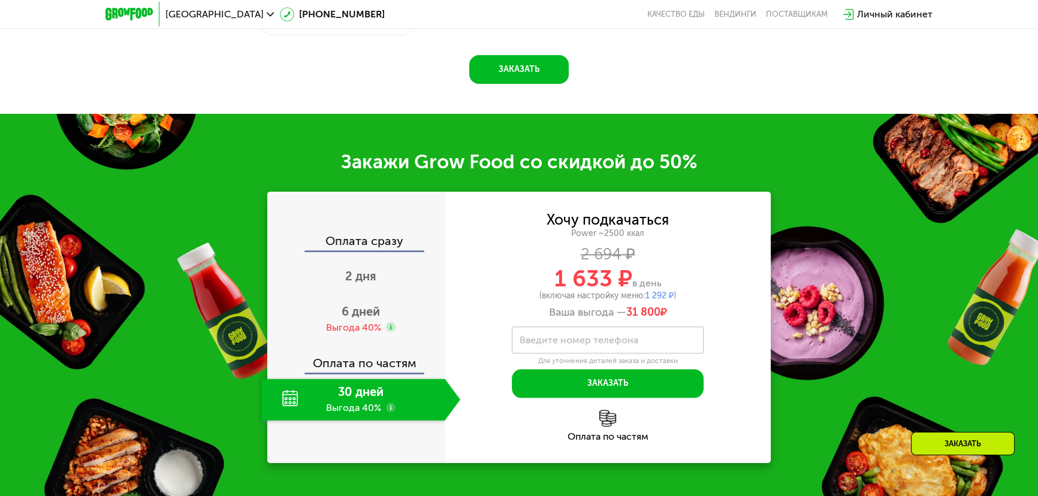
scroll to position [1760, 0]
